Goal: Use online tool/utility: Use online tool/utility

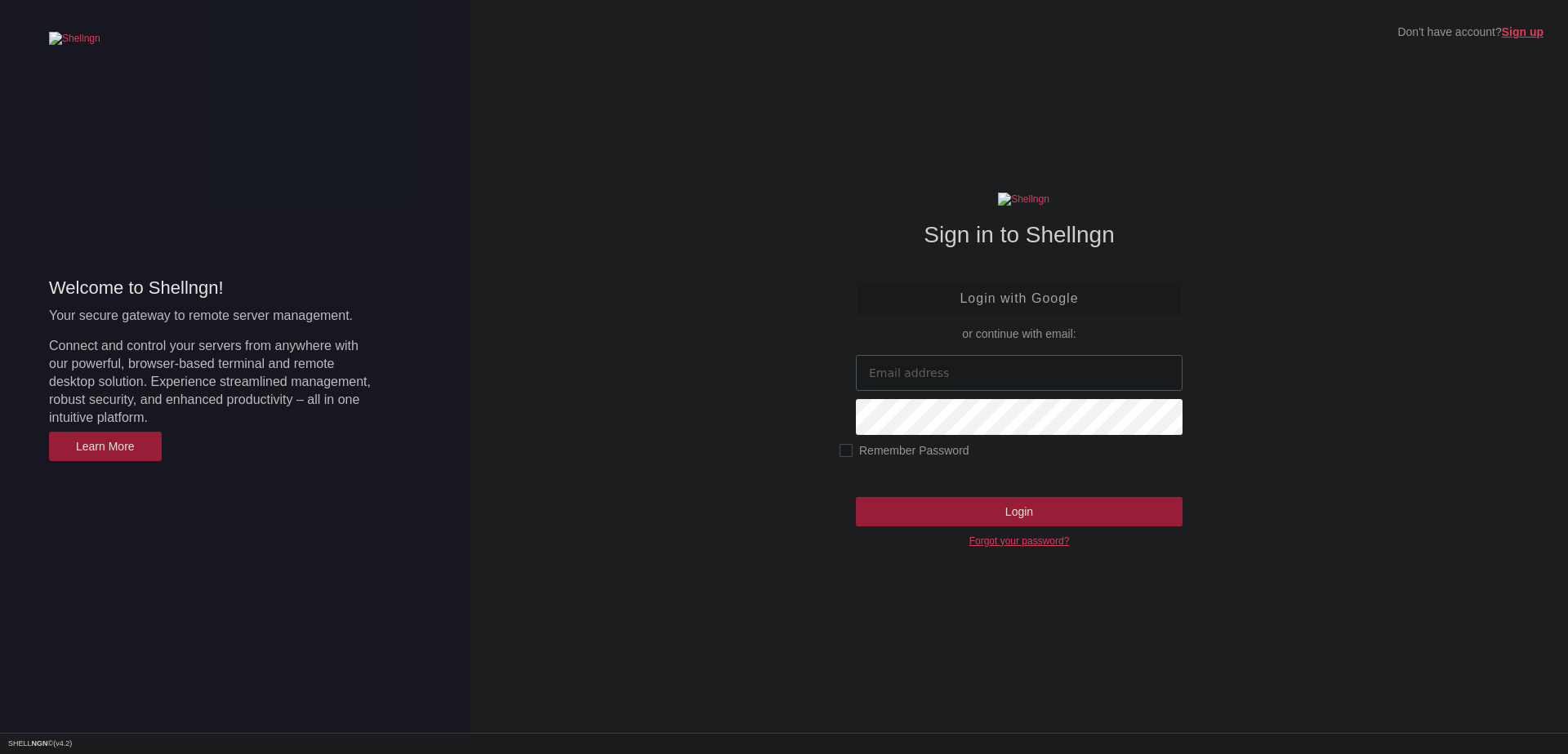
click at [914, 361] on input "email" at bounding box center [1019, 373] width 327 height 36
click at [1019, 291] on link "Login with Google" at bounding box center [1019, 299] width 327 height 36
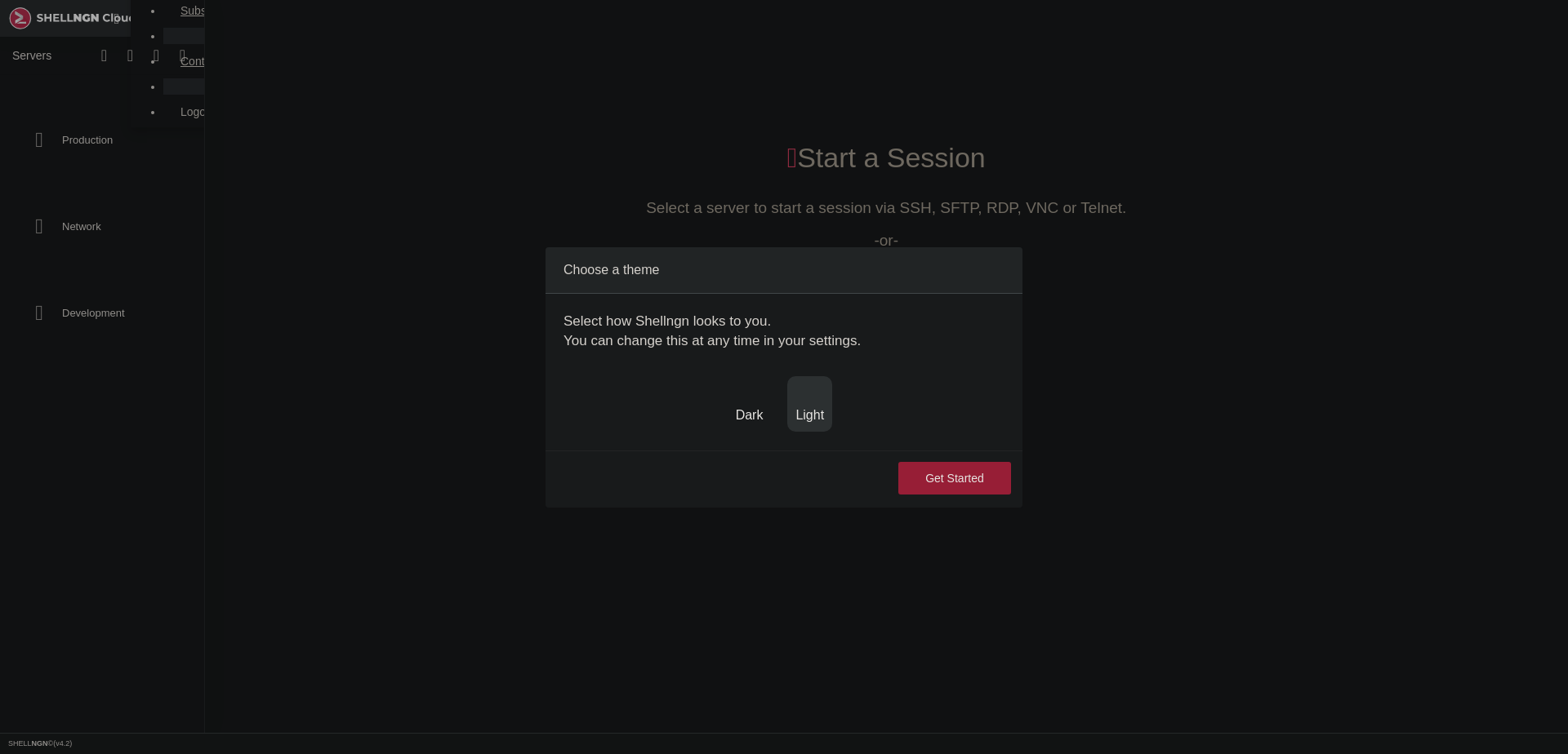
click at [796, 394] on img at bounding box center [796, 394] width 0 height 0
click at [1003, 495] on button "Get Started" at bounding box center [954, 479] width 113 height 33
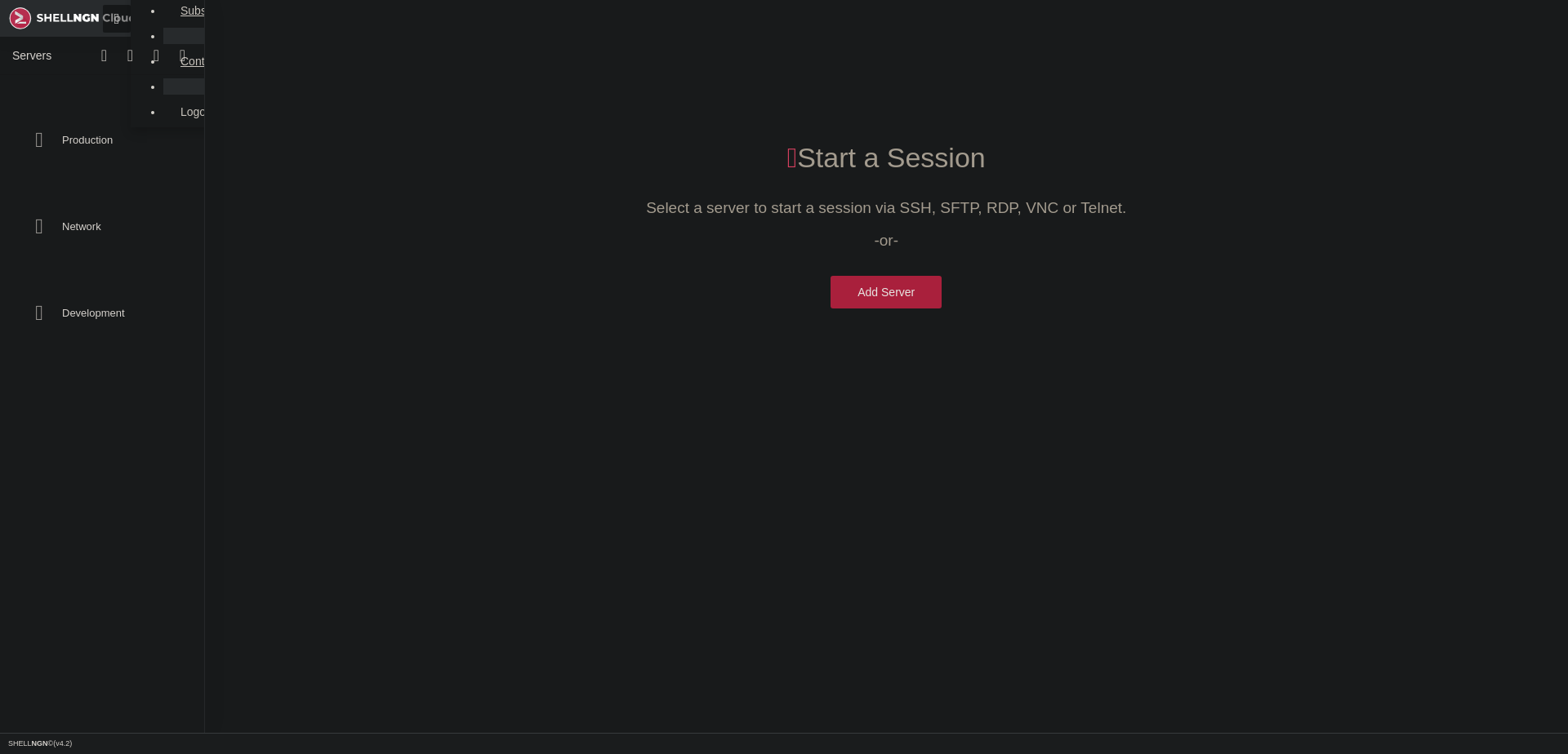
click at [120, 25] on icon at bounding box center [117, 19] width 6 height 16
click at [893, 296] on div "Add Server" at bounding box center [886, 292] width 57 height 16
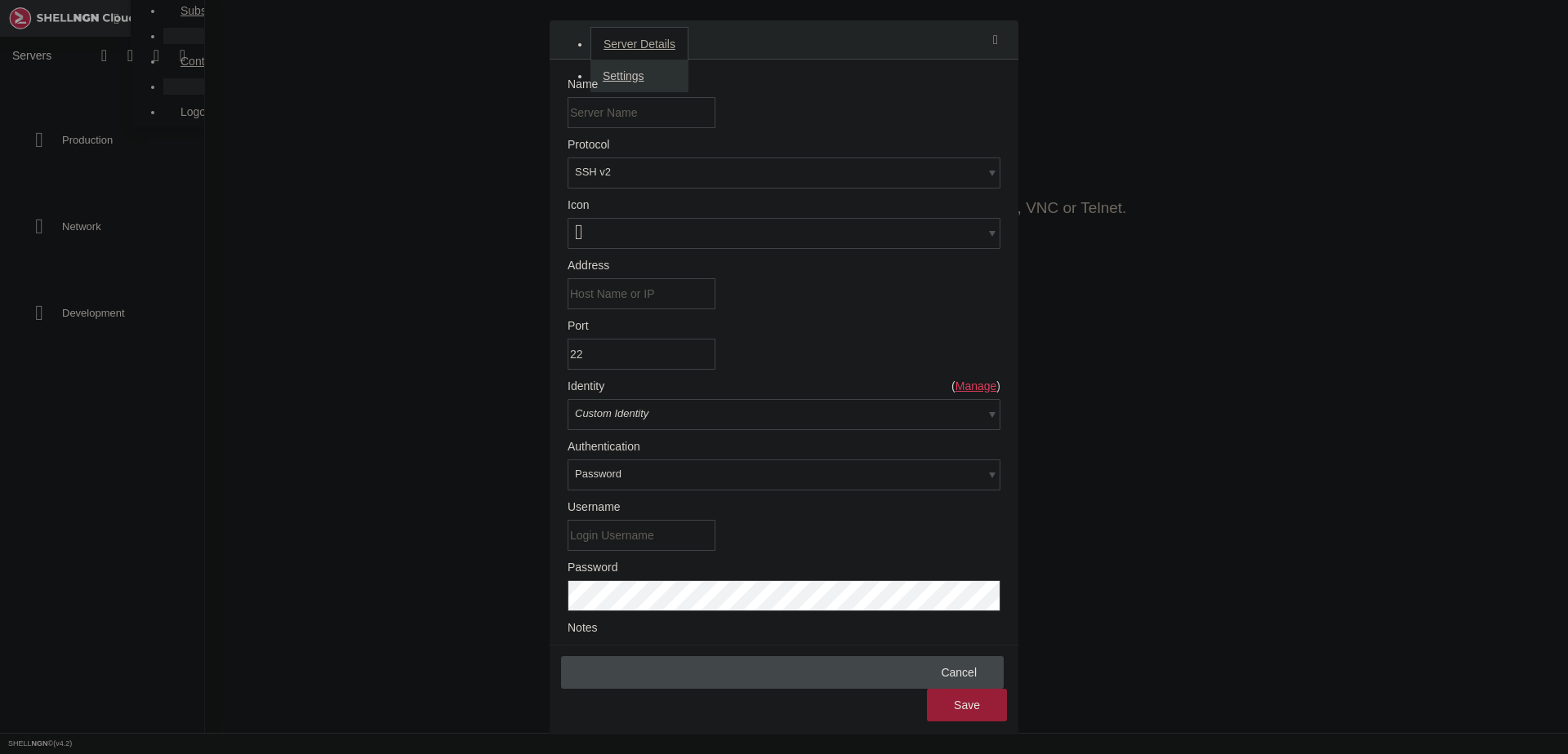
click at [926, 189] on div "Protocol SSH v2" at bounding box center [784, 163] width 433 height 51
click at [910, 189] on div "SSH v2" at bounding box center [784, 173] width 433 height 31
type input "5900"
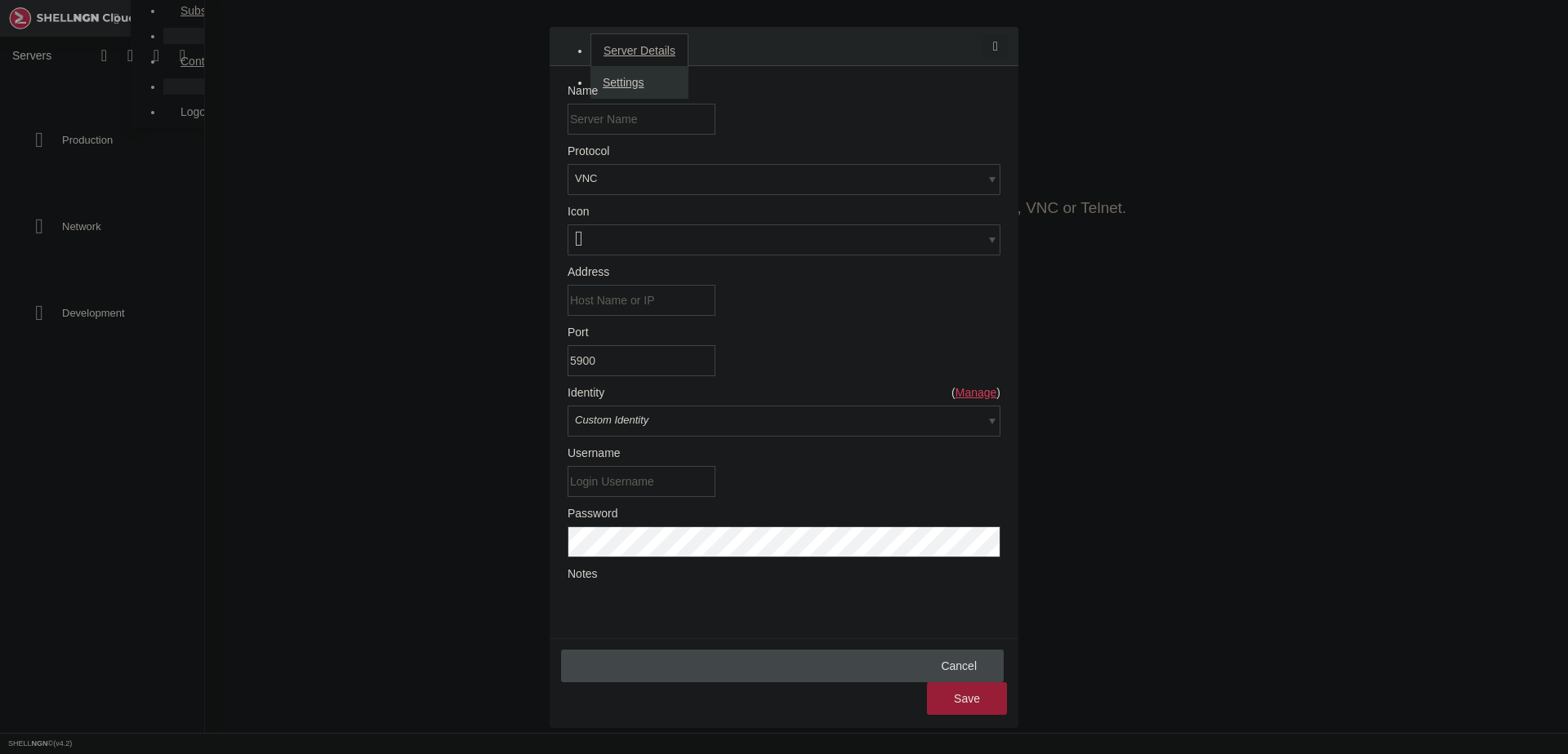
click at [998, 53] on icon at bounding box center [995, 46] width 5 height 14
